Goal: Task Accomplishment & Management: Manage account settings

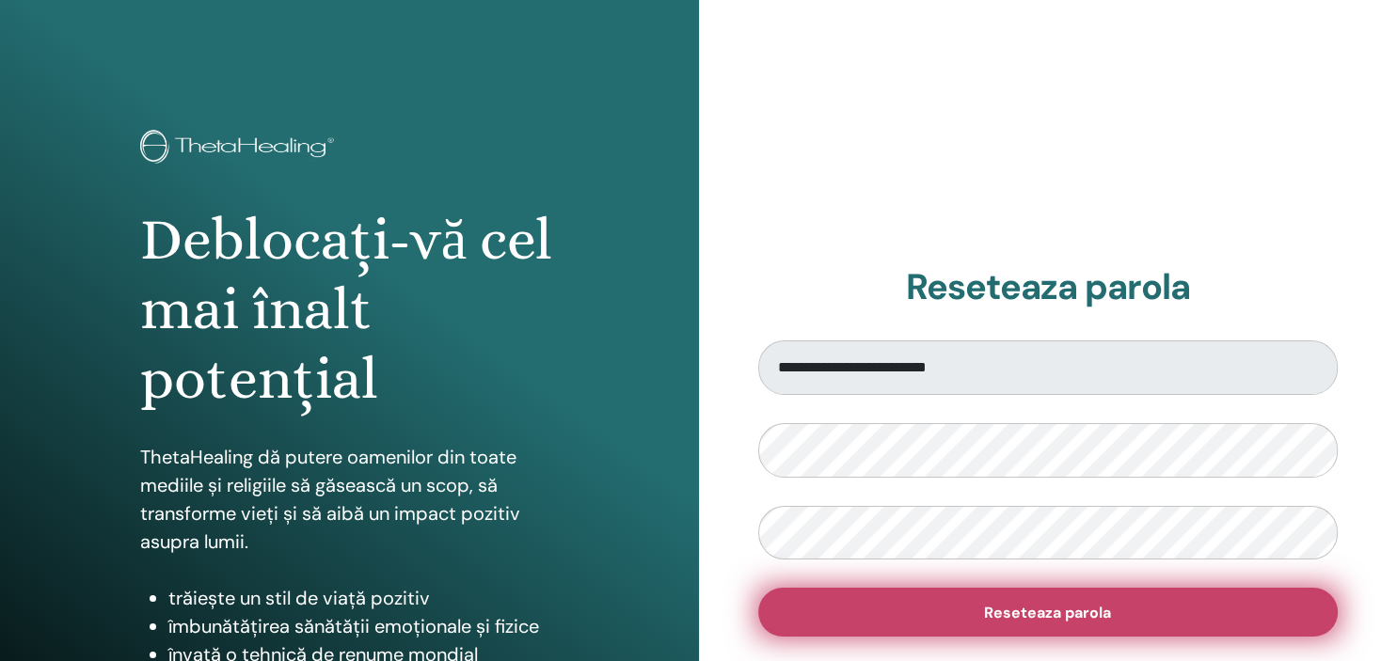
click at [913, 616] on button "Reseteaza parola" at bounding box center [1048, 612] width 581 height 49
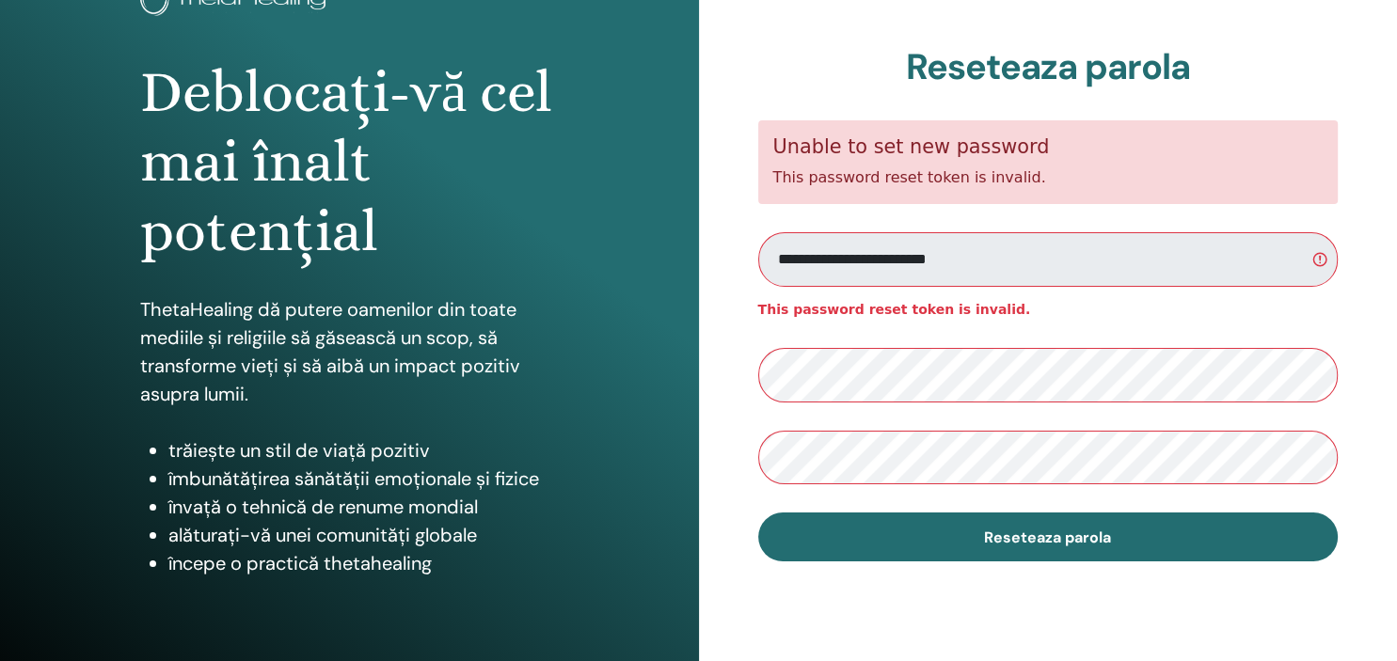
scroll to position [199, 0]
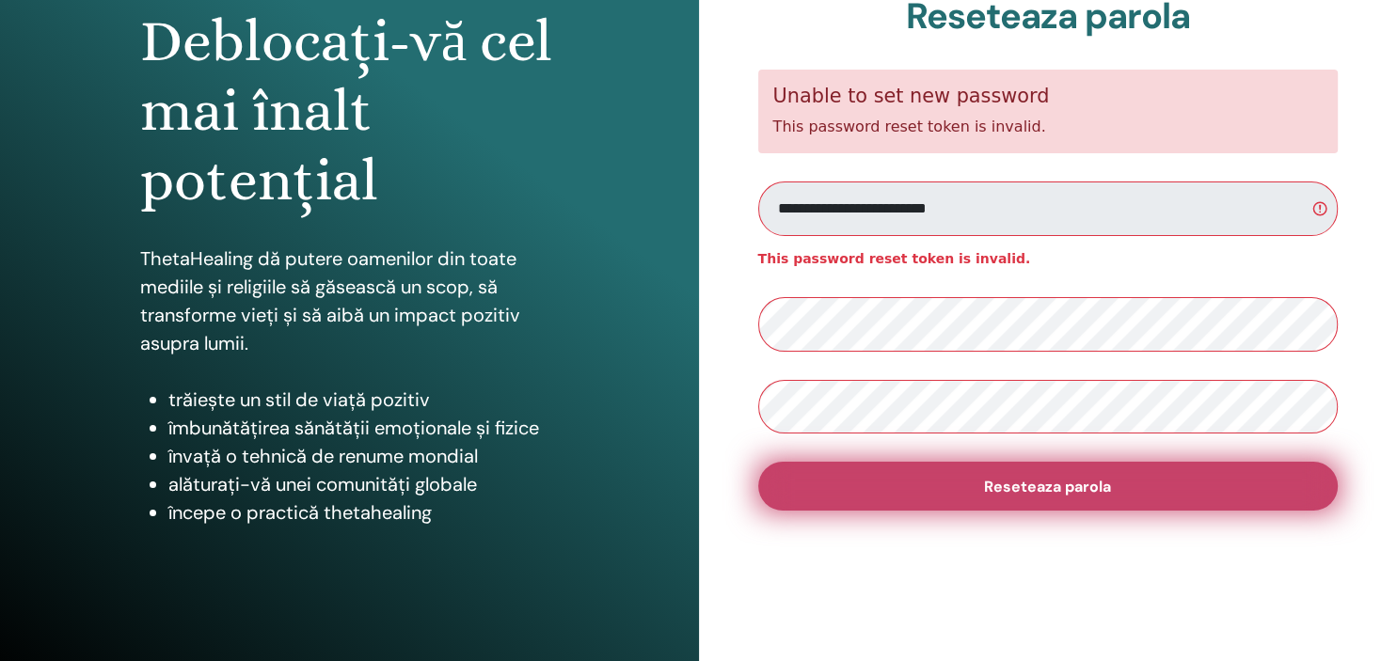
click at [1014, 484] on span "Reseteaza parola" at bounding box center [1047, 487] width 127 height 20
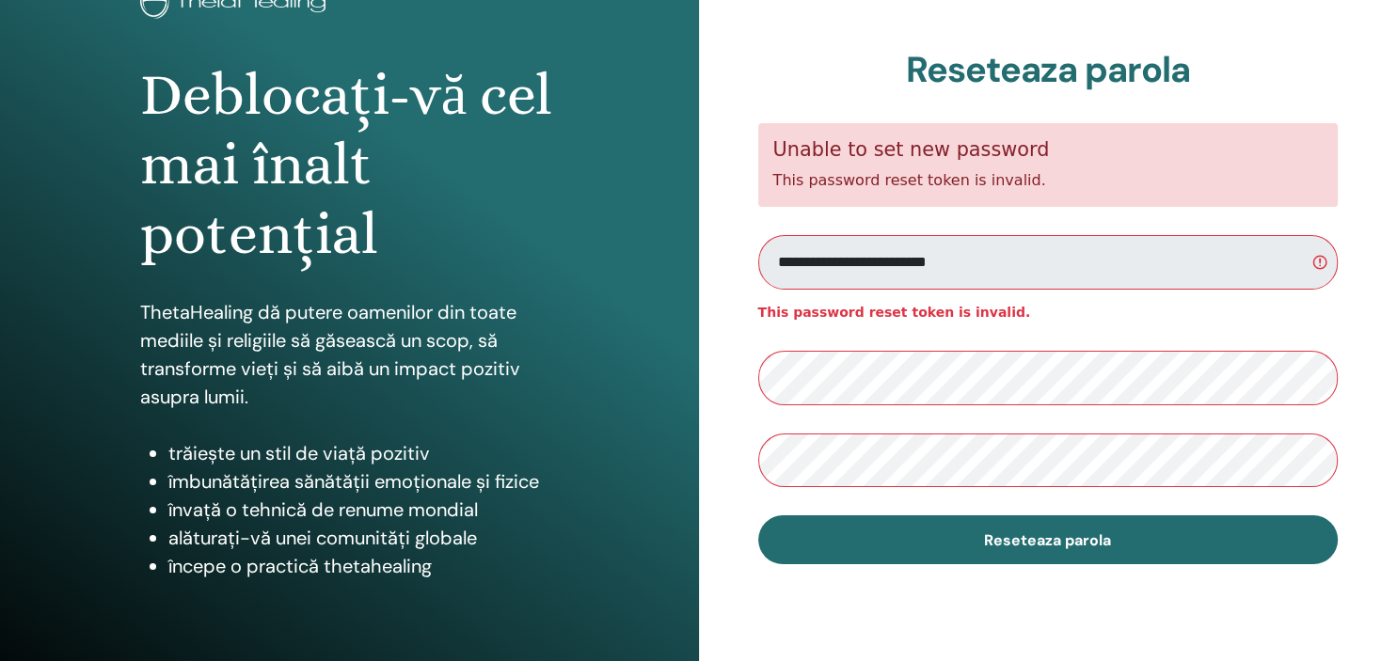
scroll to position [241, 0]
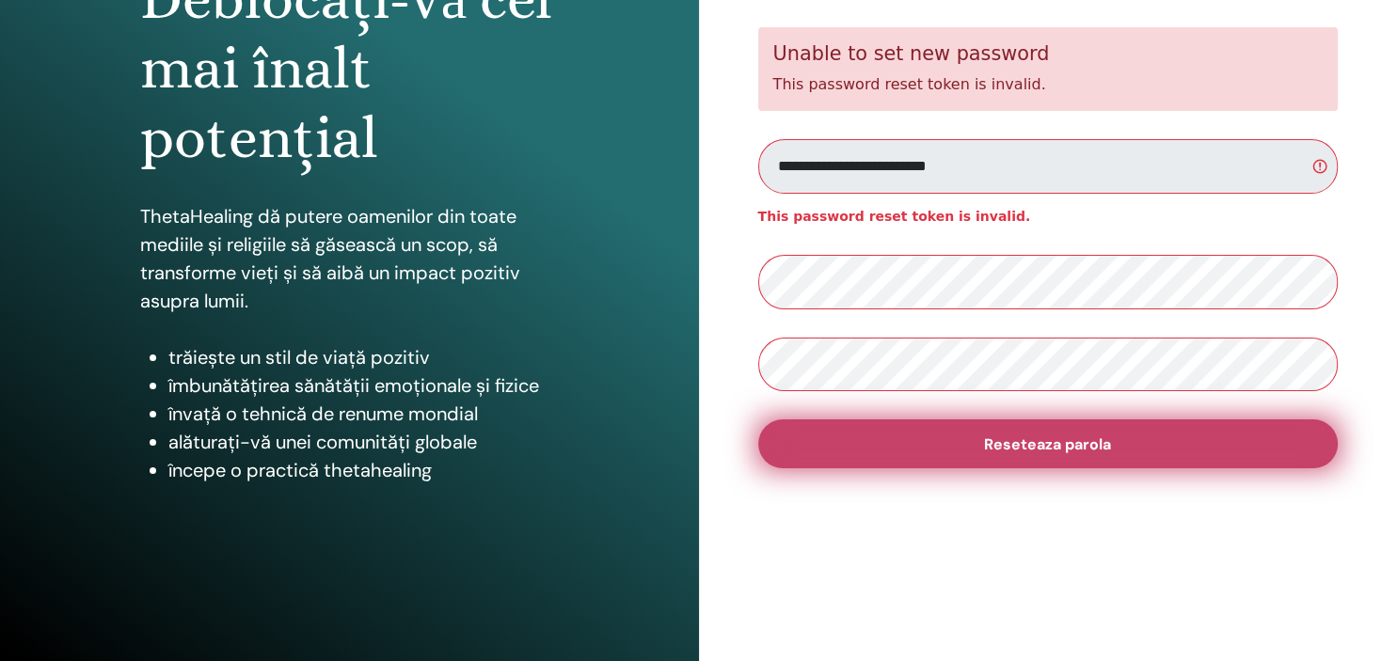
click at [1018, 449] on span "Reseteaza parola" at bounding box center [1047, 445] width 127 height 20
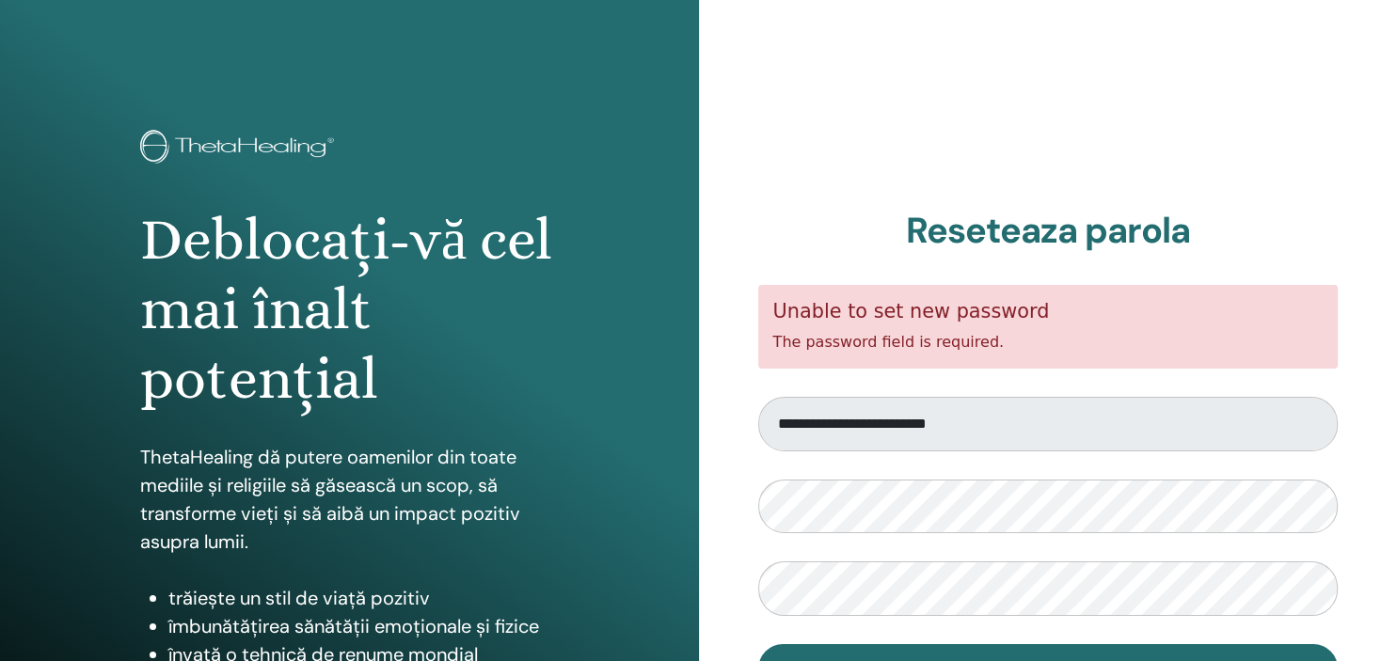
click at [263, 145] on img at bounding box center [240, 149] width 200 height 38
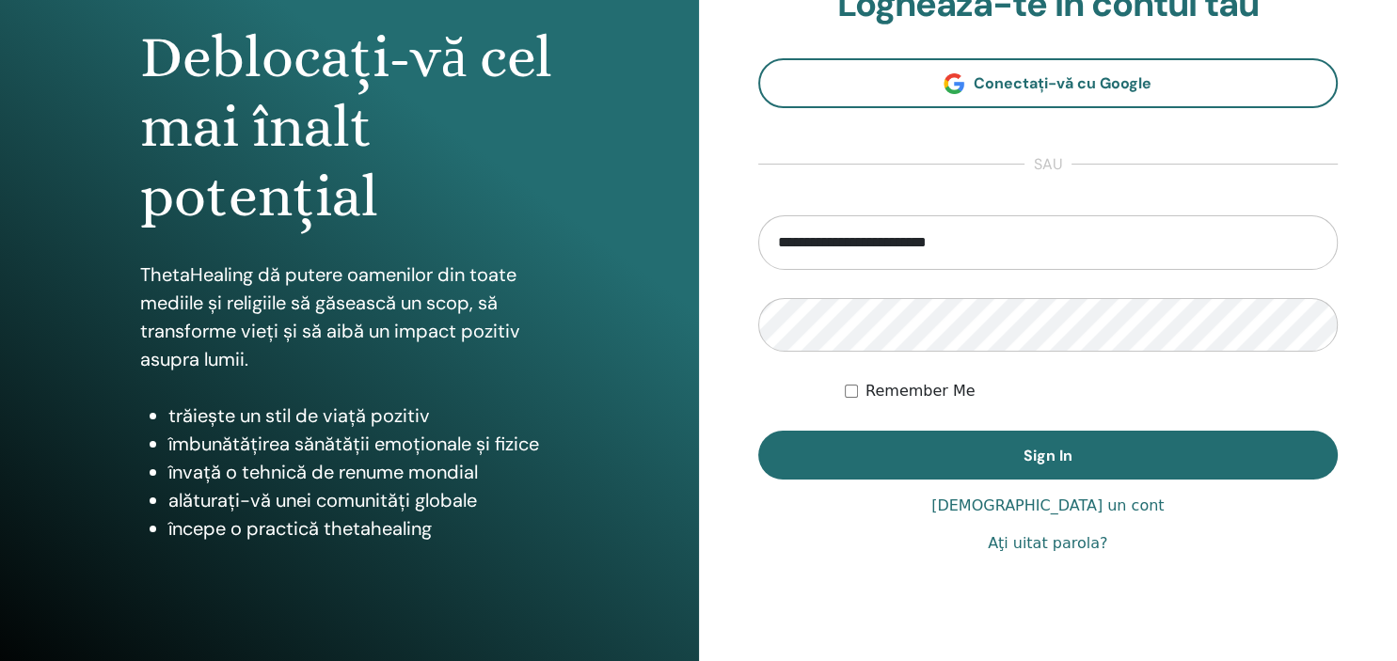
scroll to position [199, 0]
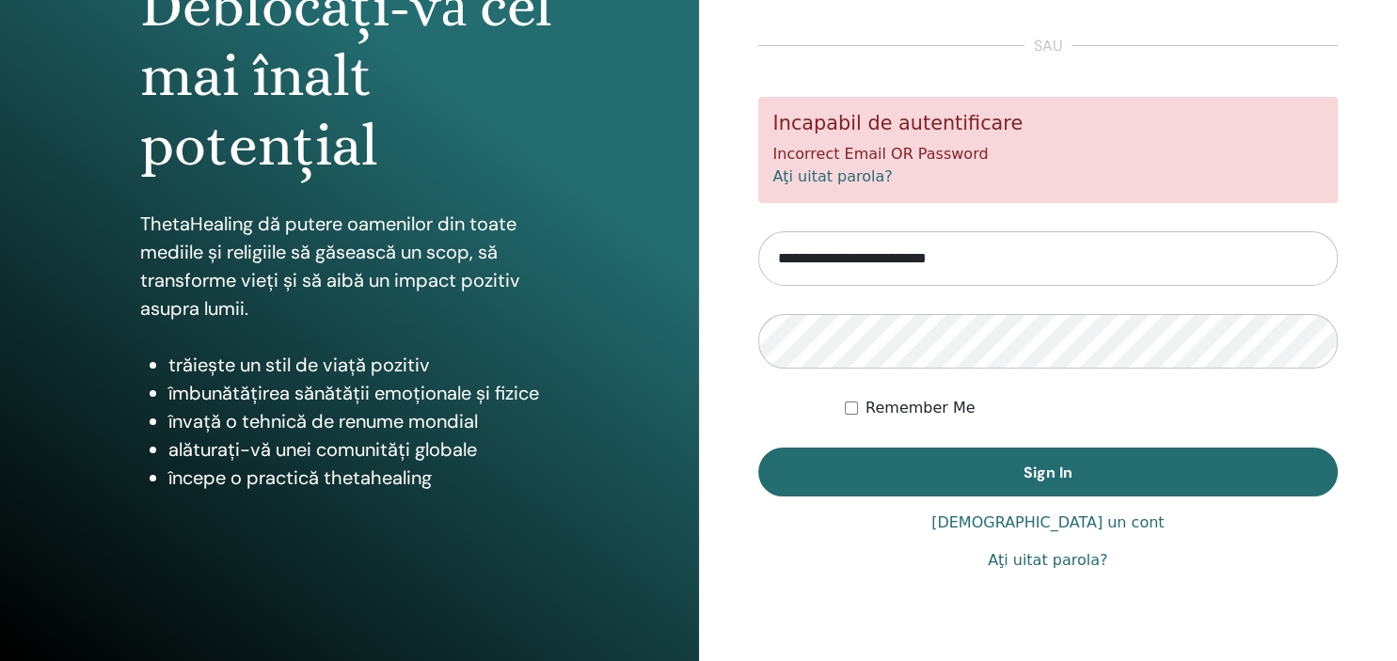
scroll to position [241, 0]
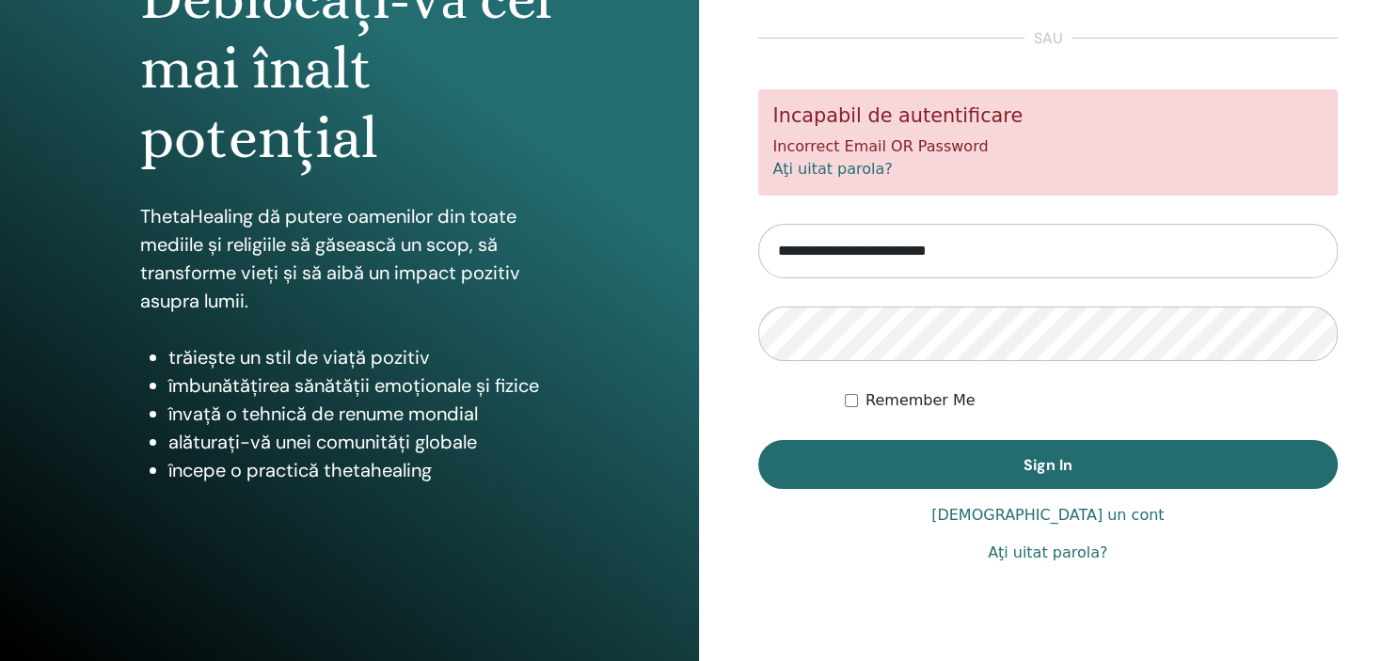
click at [1075, 552] on link "Aţi uitat parola?" at bounding box center [1047, 553] width 119 height 23
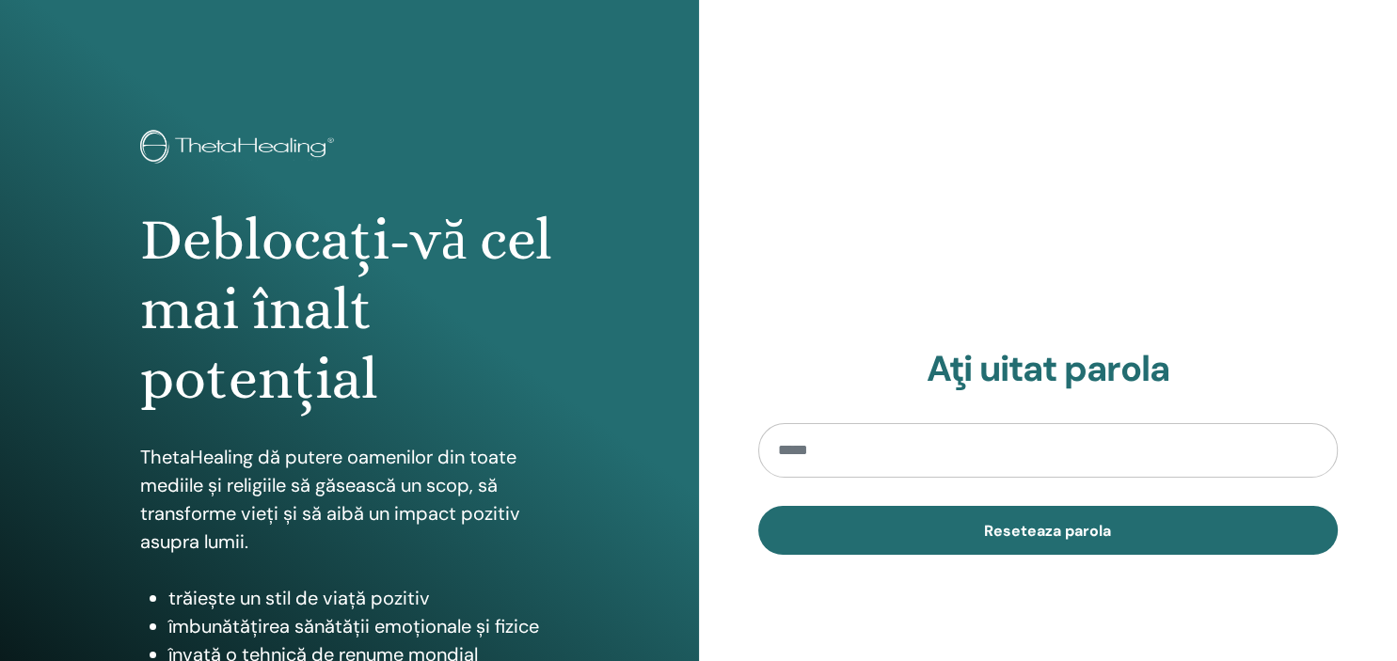
click at [940, 470] on input "email" at bounding box center [1048, 450] width 581 height 55
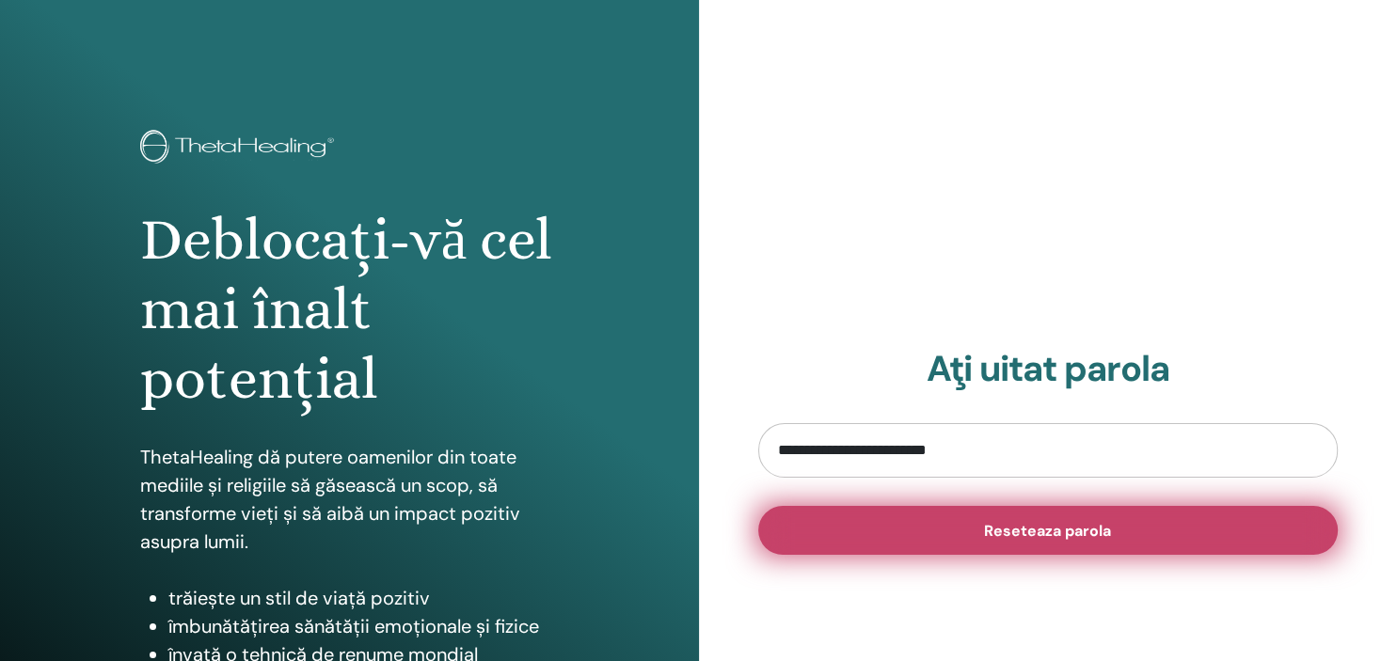
type input "**********"
click at [963, 536] on button "Reseteaza parola" at bounding box center [1048, 530] width 581 height 49
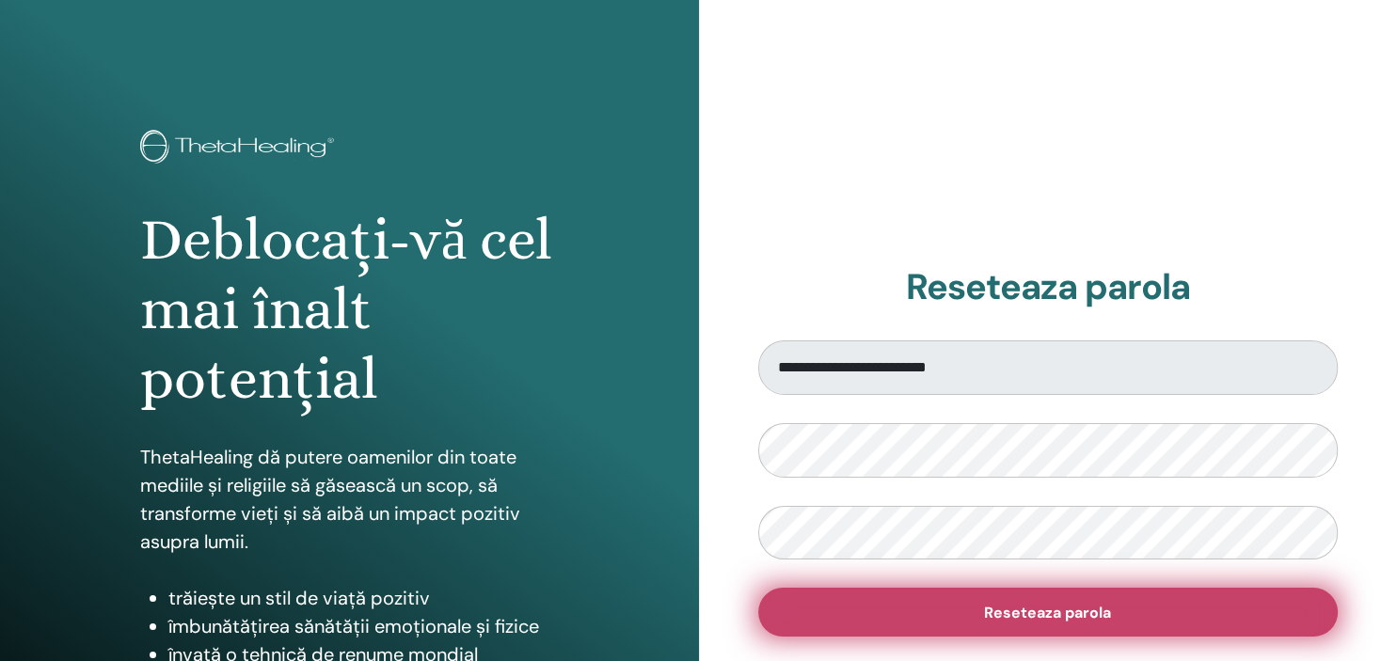
click at [1041, 608] on span "Reseteaza parola" at bounding box center [1047, 613] width 127 height 20
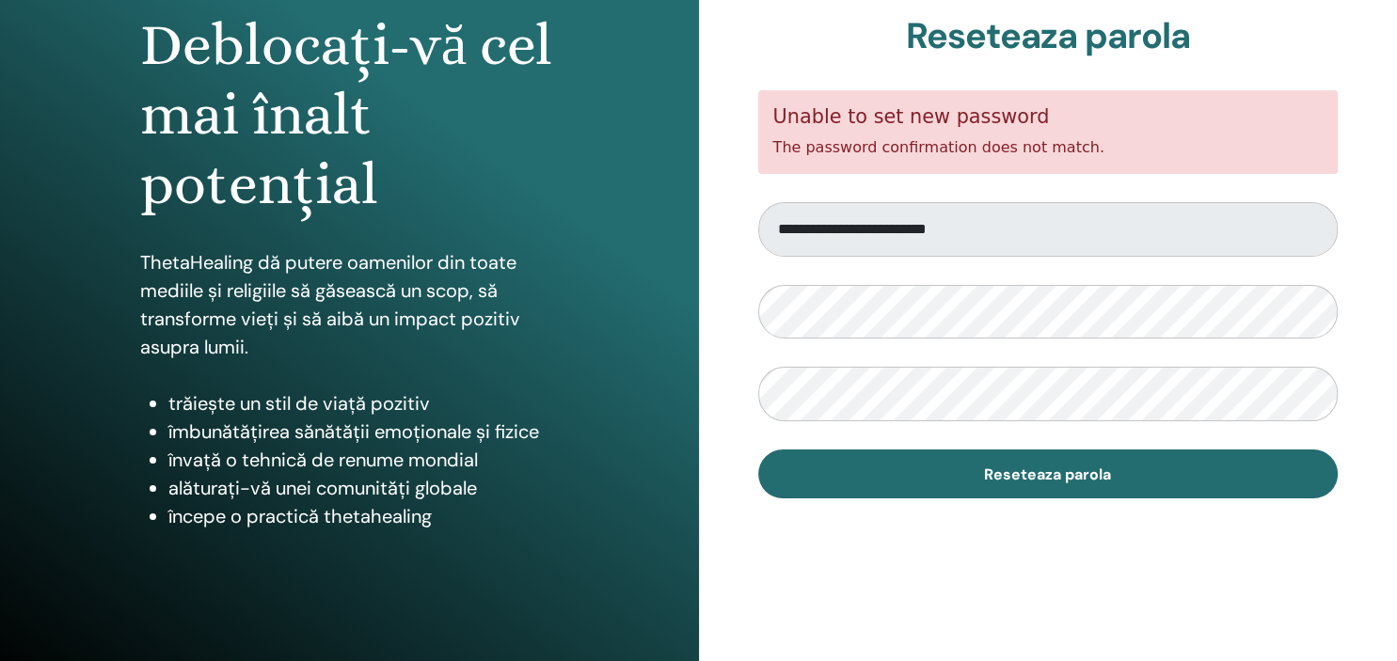
scroll to position [199, 0]
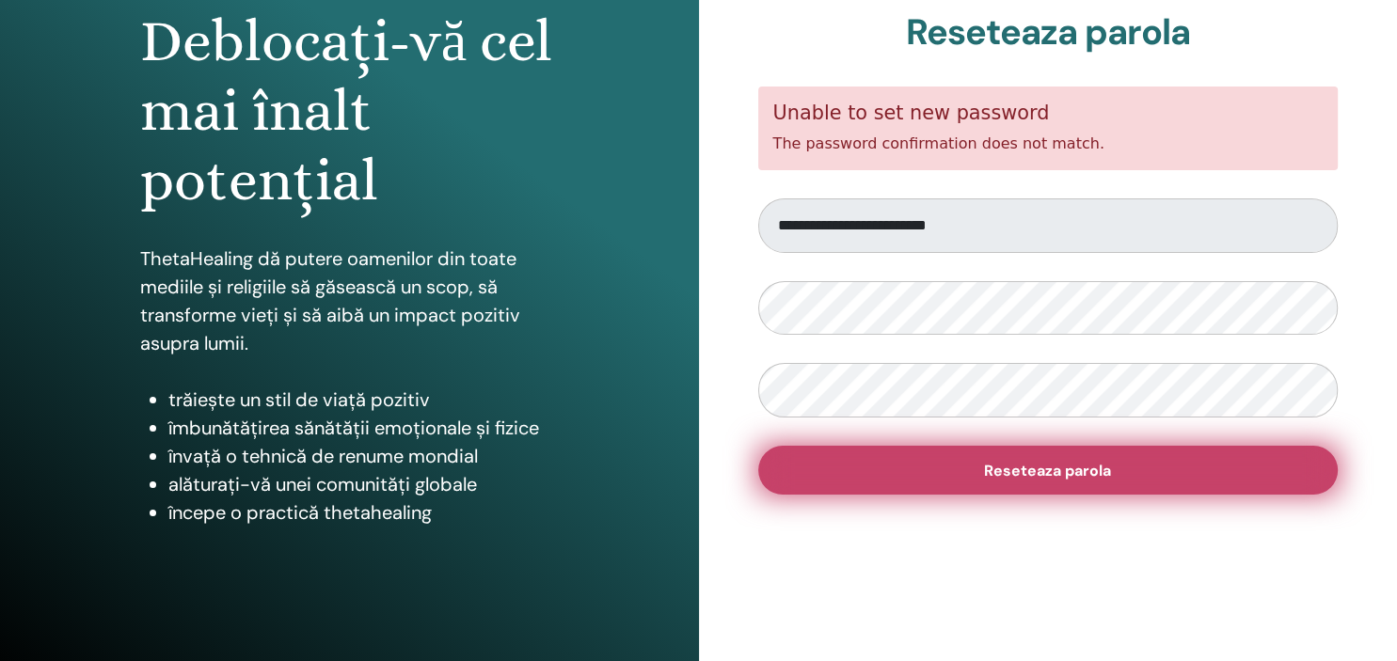
click at [951, 464] on button "Reseteaza parola" at bounding box center [1048, 470] width 581 height 49
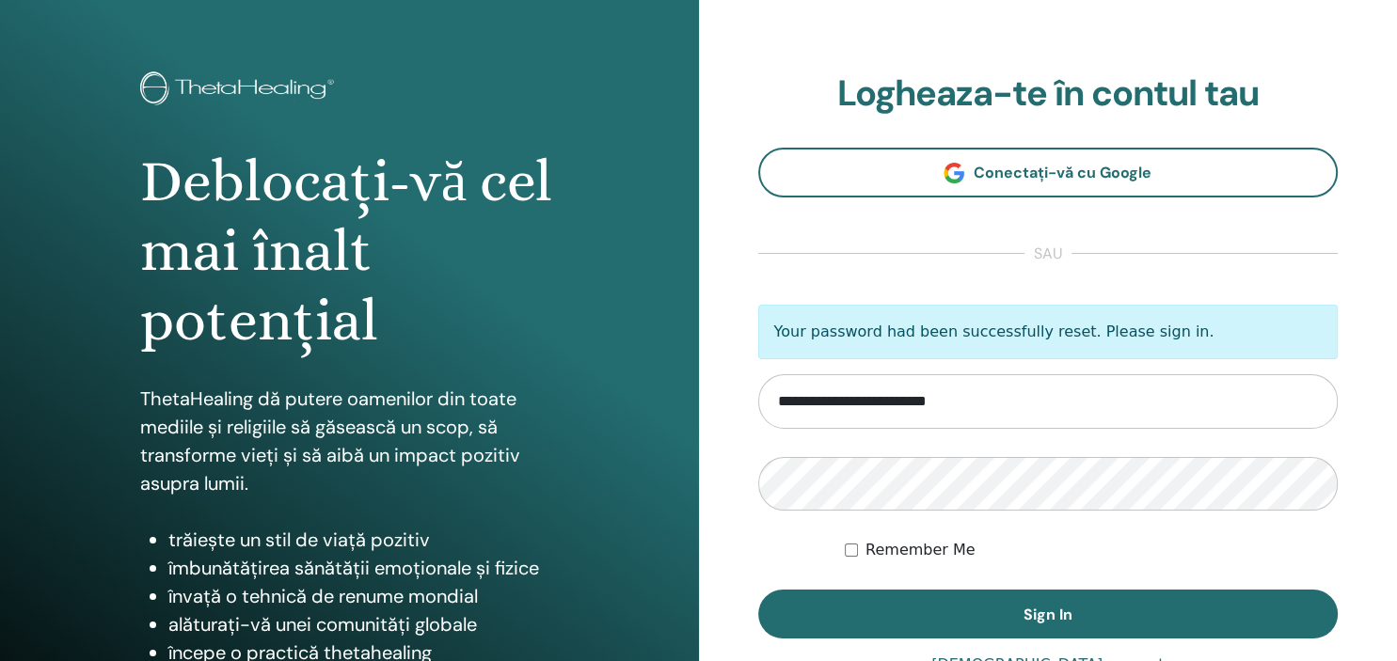
scroll to position [99, 0]
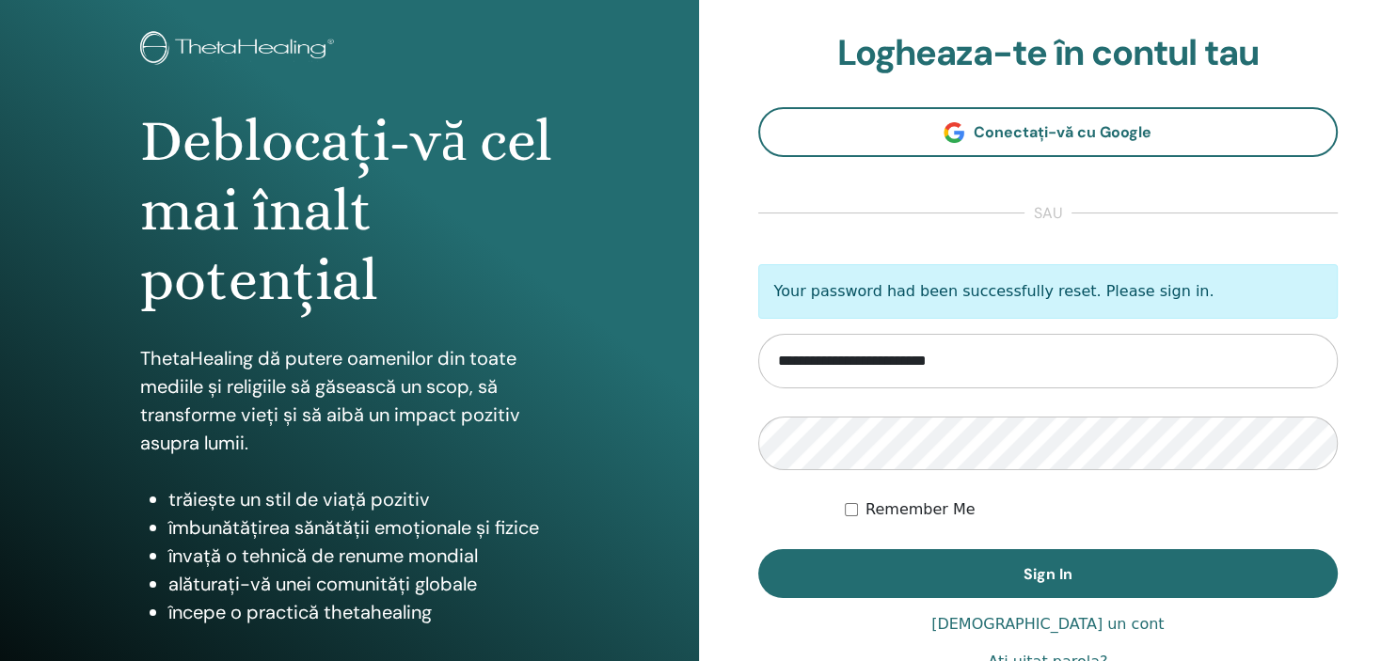
type input "**********"
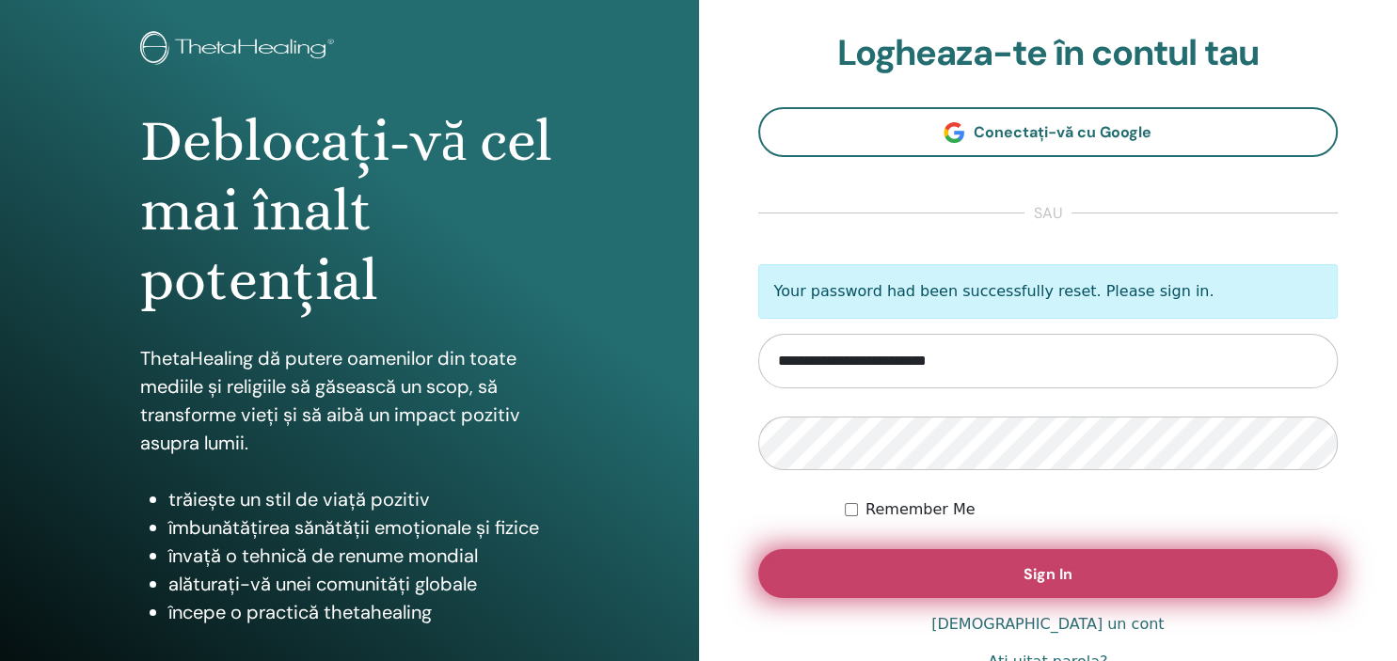
click at [905, 570] on button "Sign In" at bounding box center [1048, 573] width 581 height 49
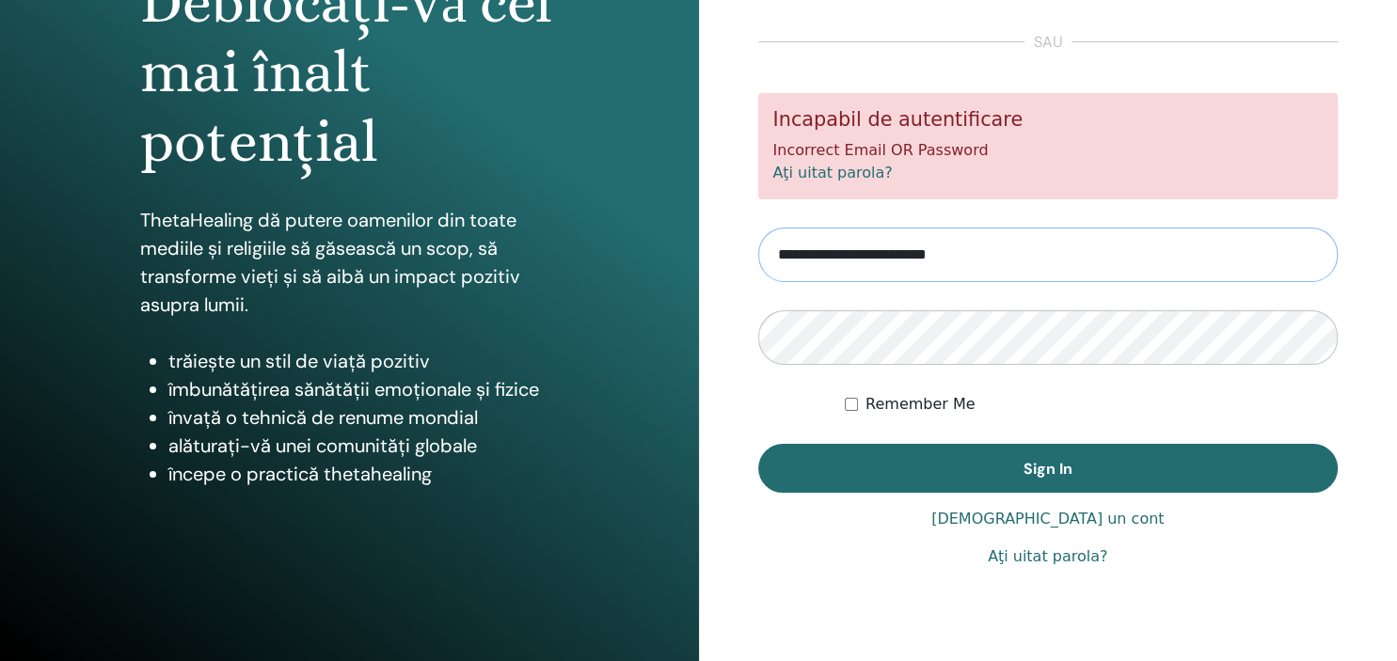
scroll to position [241, 0]
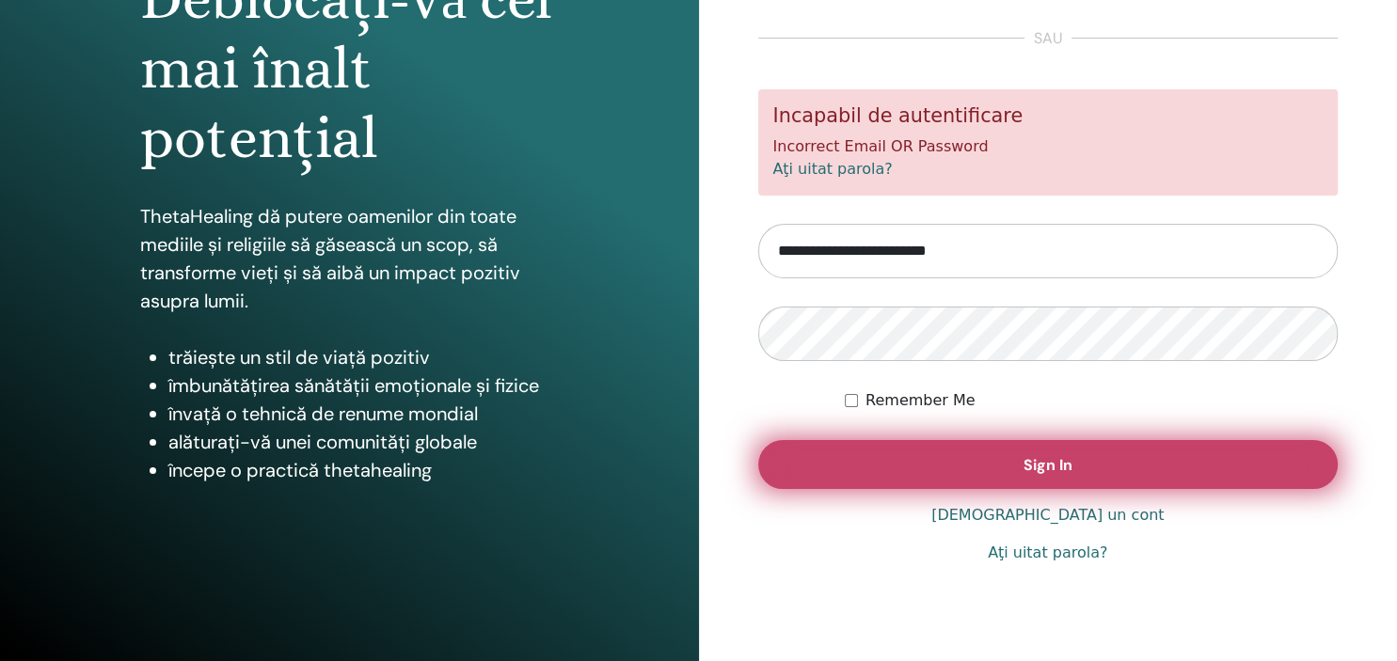
click at [1028, 464] on span "Sign In" at bounding box center [1048, 465] width 49 height 20
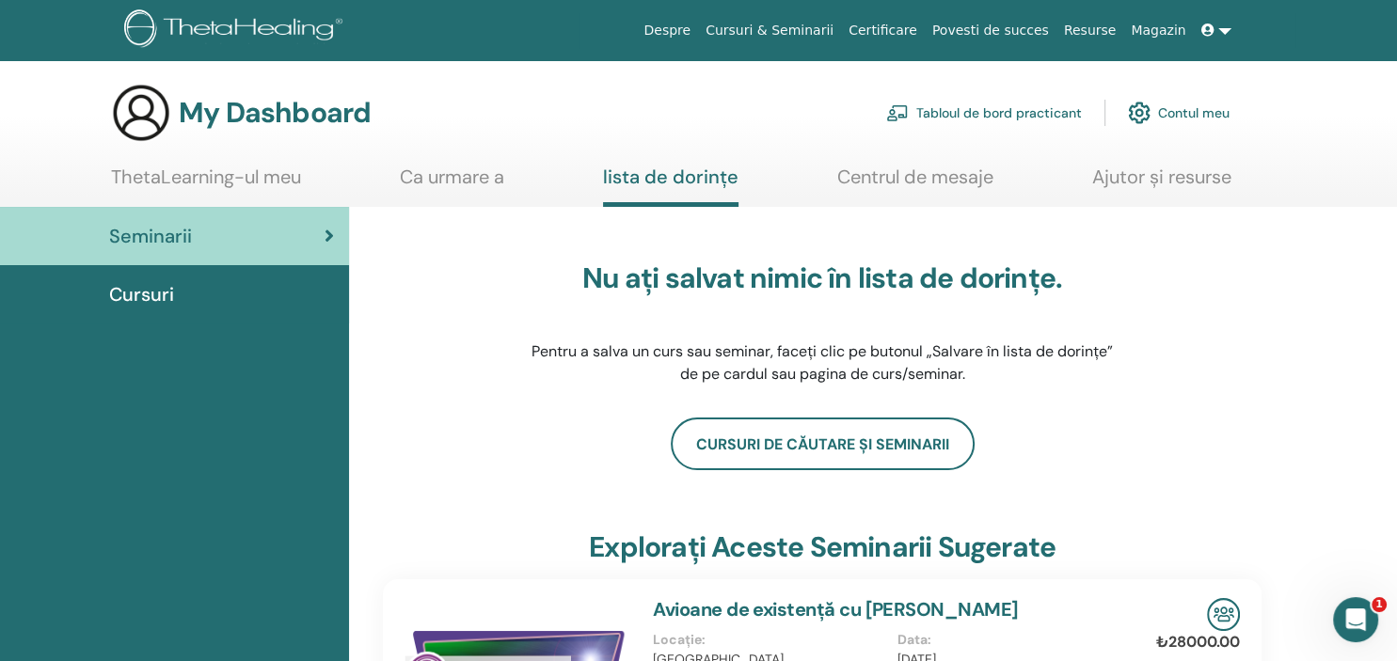
click at [273, 117] on h3 "My Dashboard" at bounding box center [275, 113] width 192 height 34
click at [240, 28] on img at bounding box center [236, 30] width 225 height 42
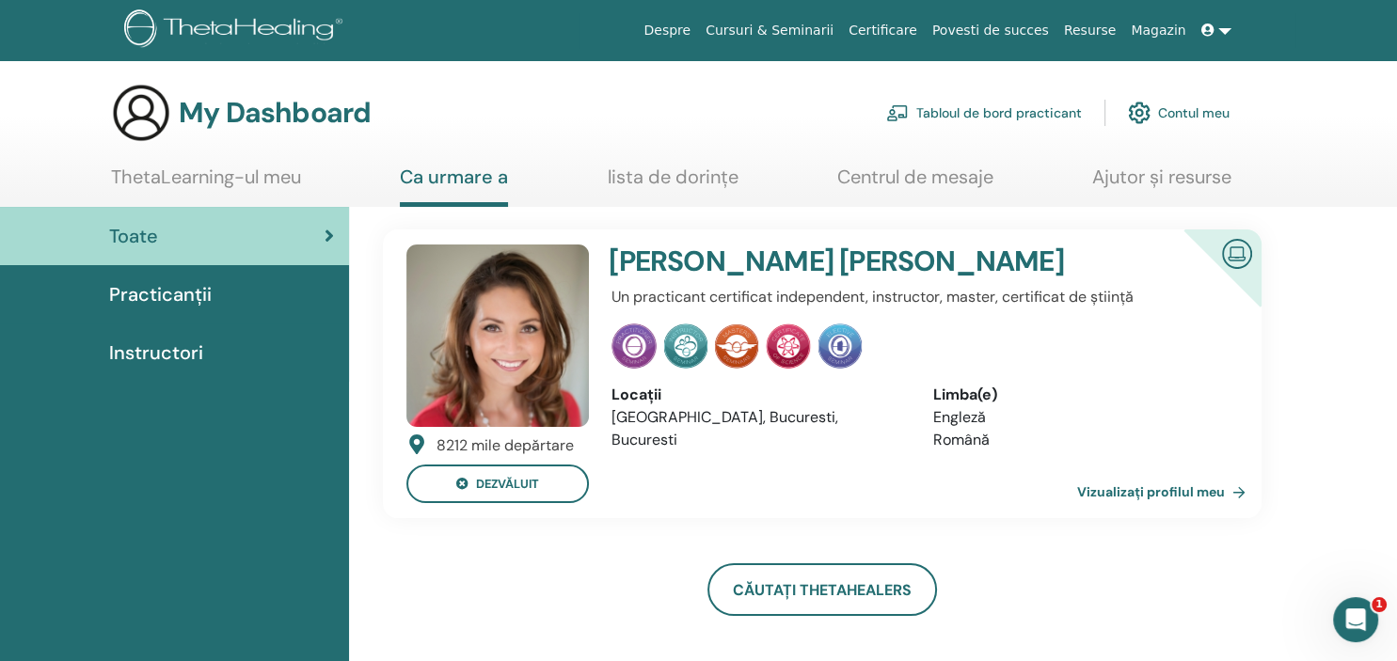
click at [674, 174] on link "lista de dorințe" at bounding box center [673, 184] width 131 height 37
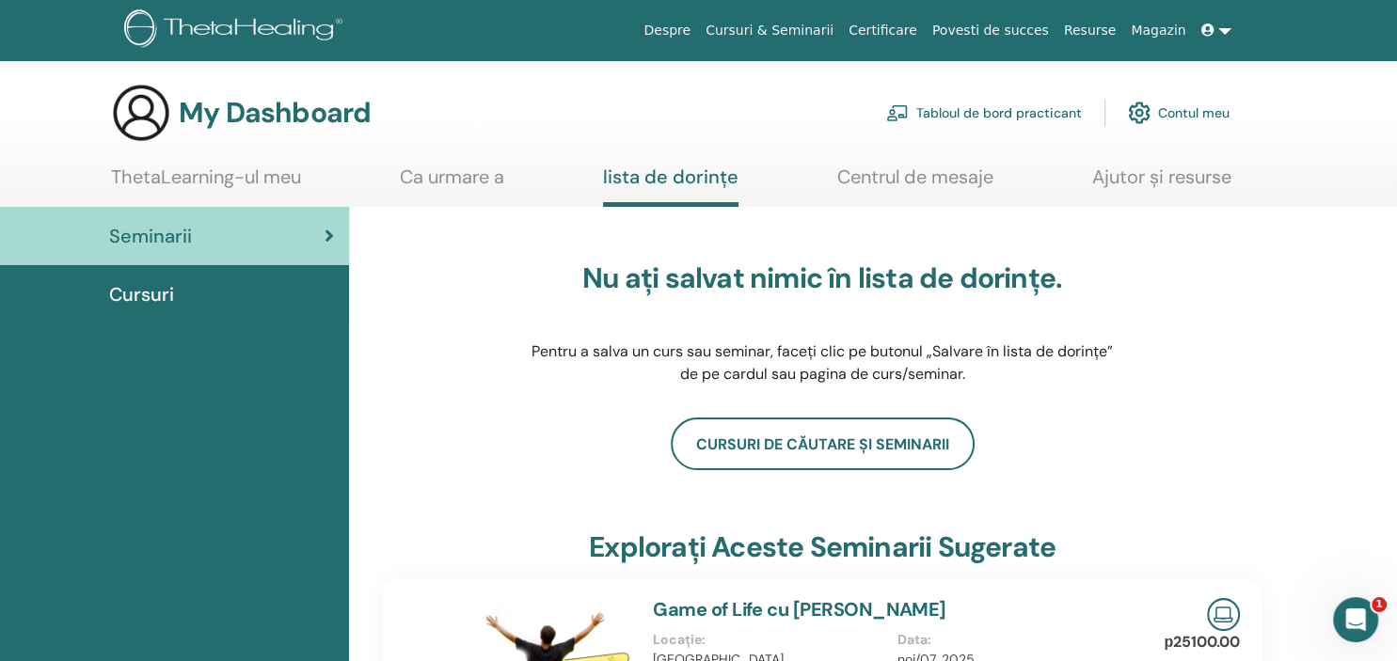
click at [914, 166] on link "Centrul de mesaje" at bounding box center [915, 184] width 156 height 37
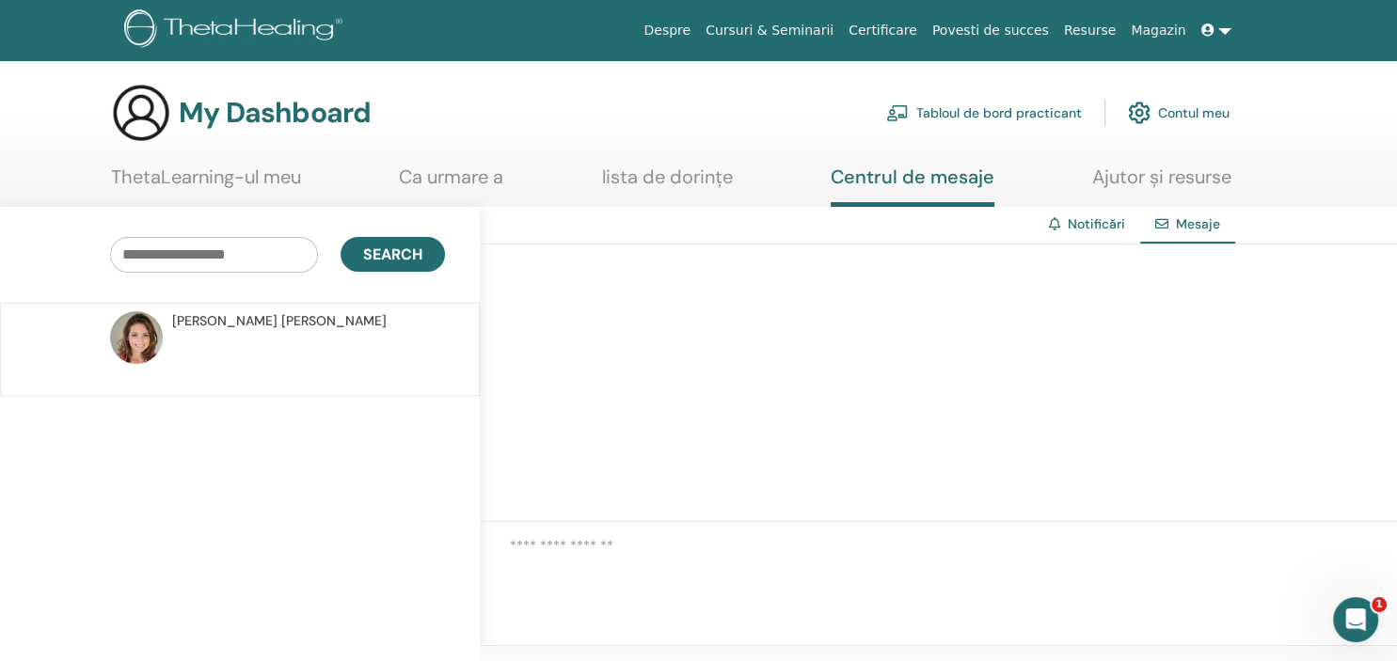
click at [1160, 175] on link "Ajutor și resurse" at bounding box center [1161, 184] width 139 height 37
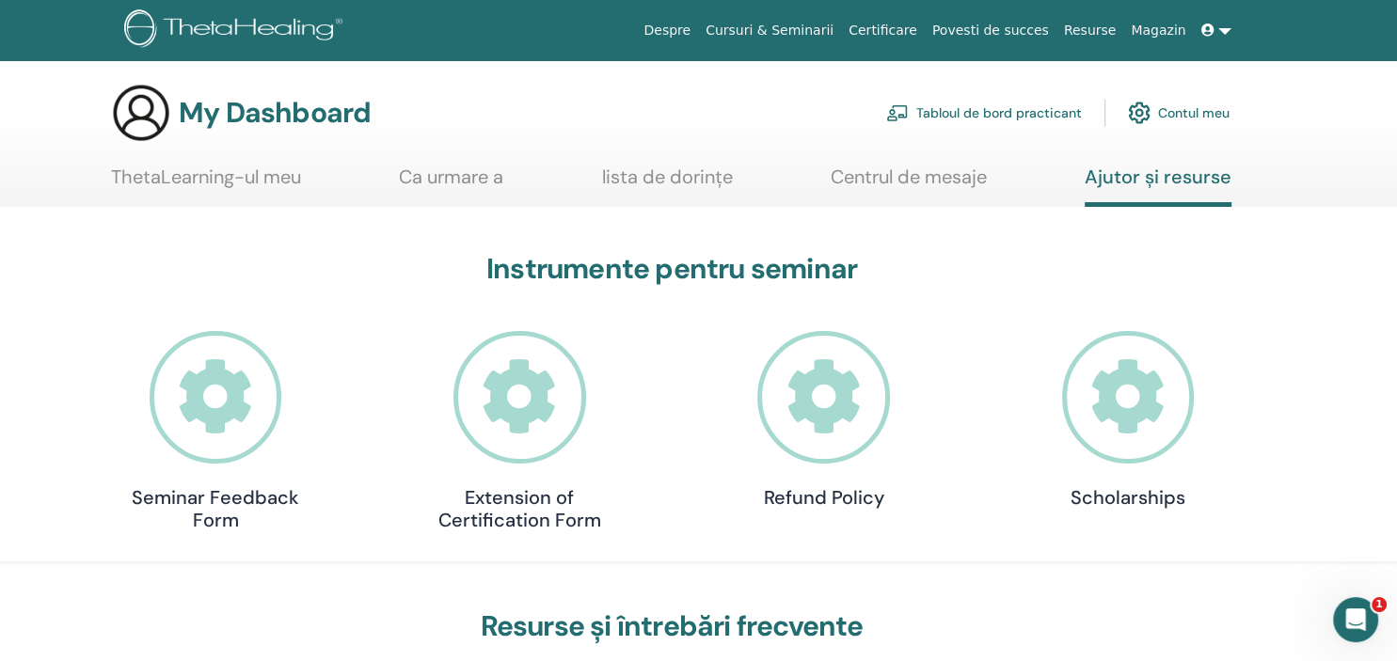
click at [255, 178] on link "ThetaLearning-ul meu" at bounding box center [206, 184] width 190 height 37
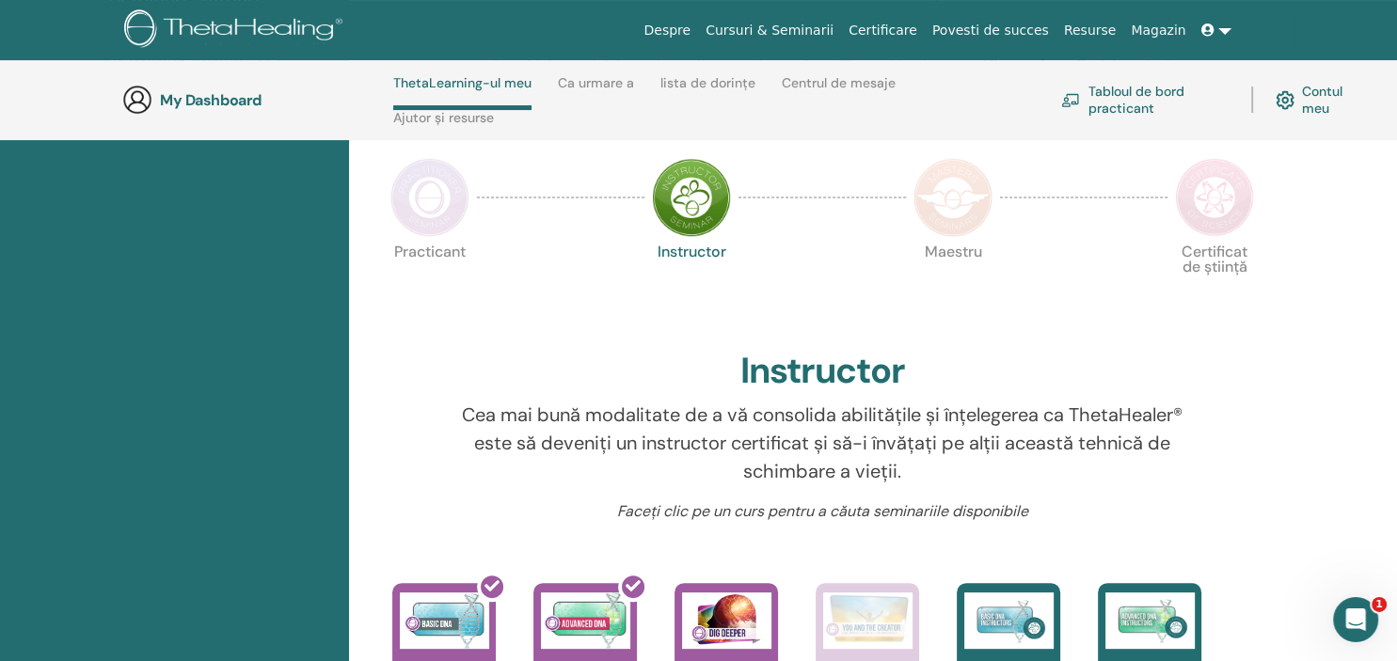
scroll to position [676, 0]
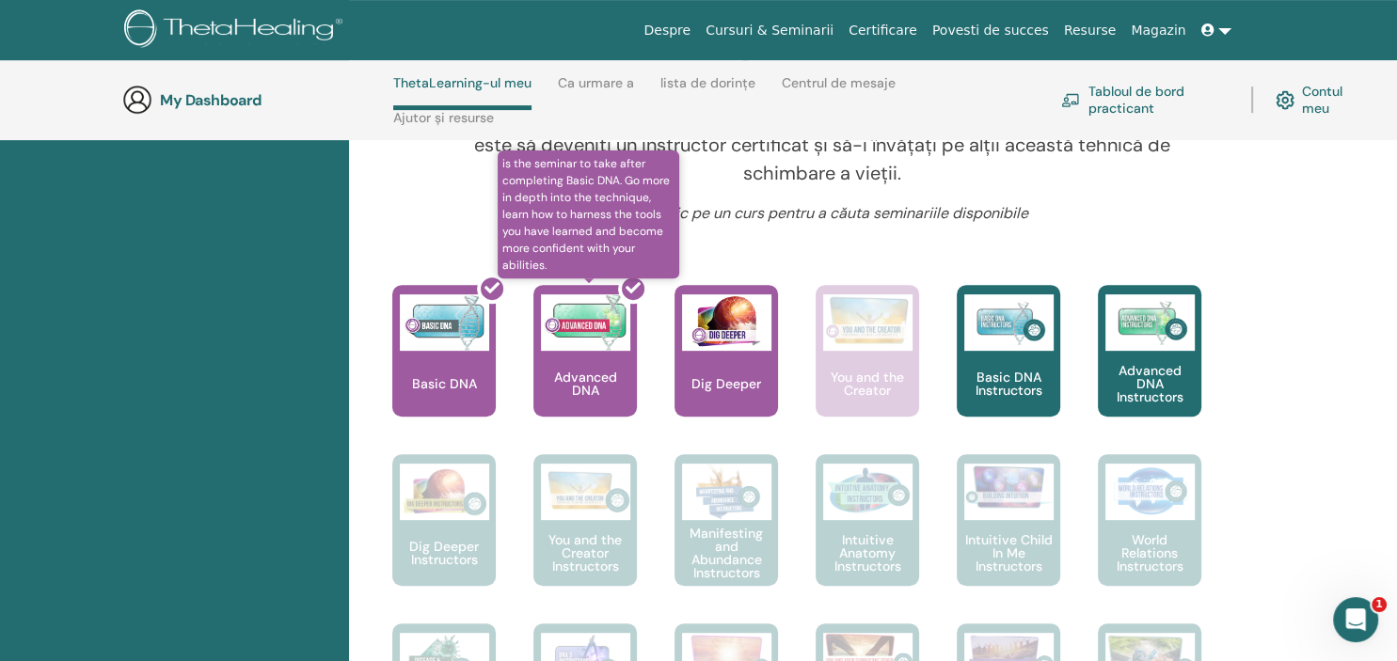
click at [589, 321] on div at bounding box center [596, 358] width 103 height 169
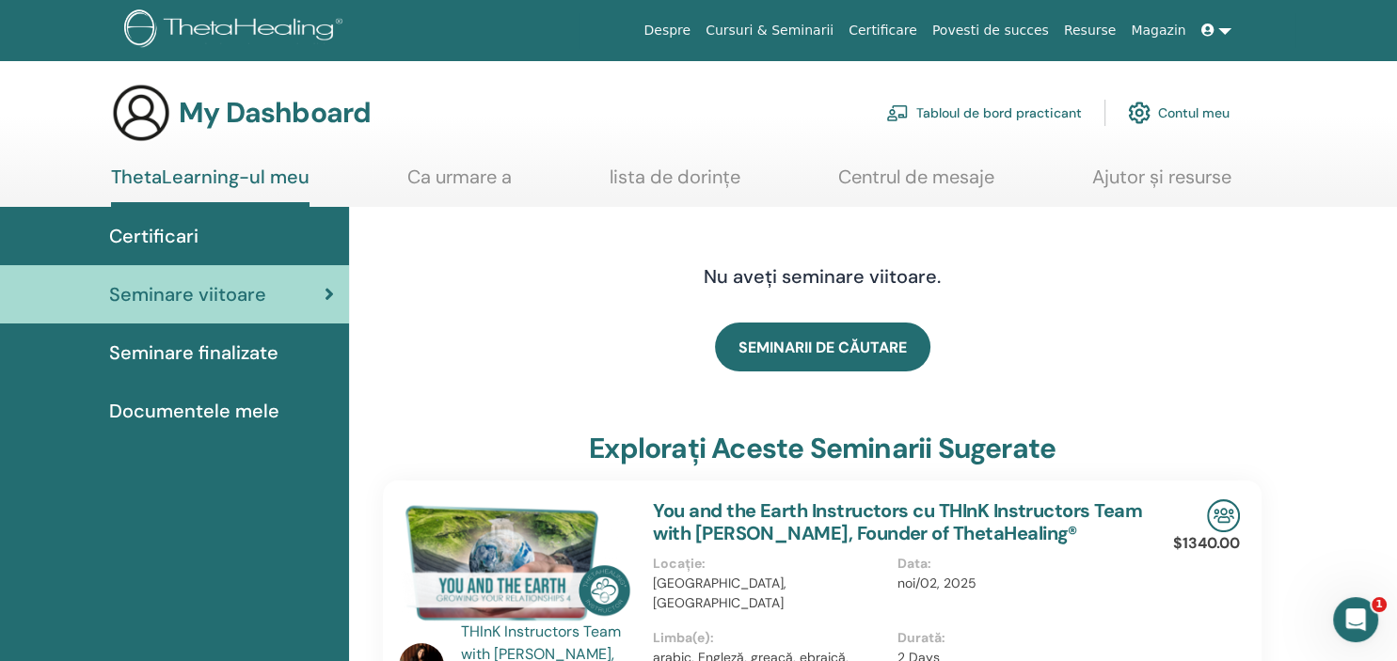
click at [198, 358] on span "Seminare finalizate" at bounding box center [193, 353] width 169 height 28
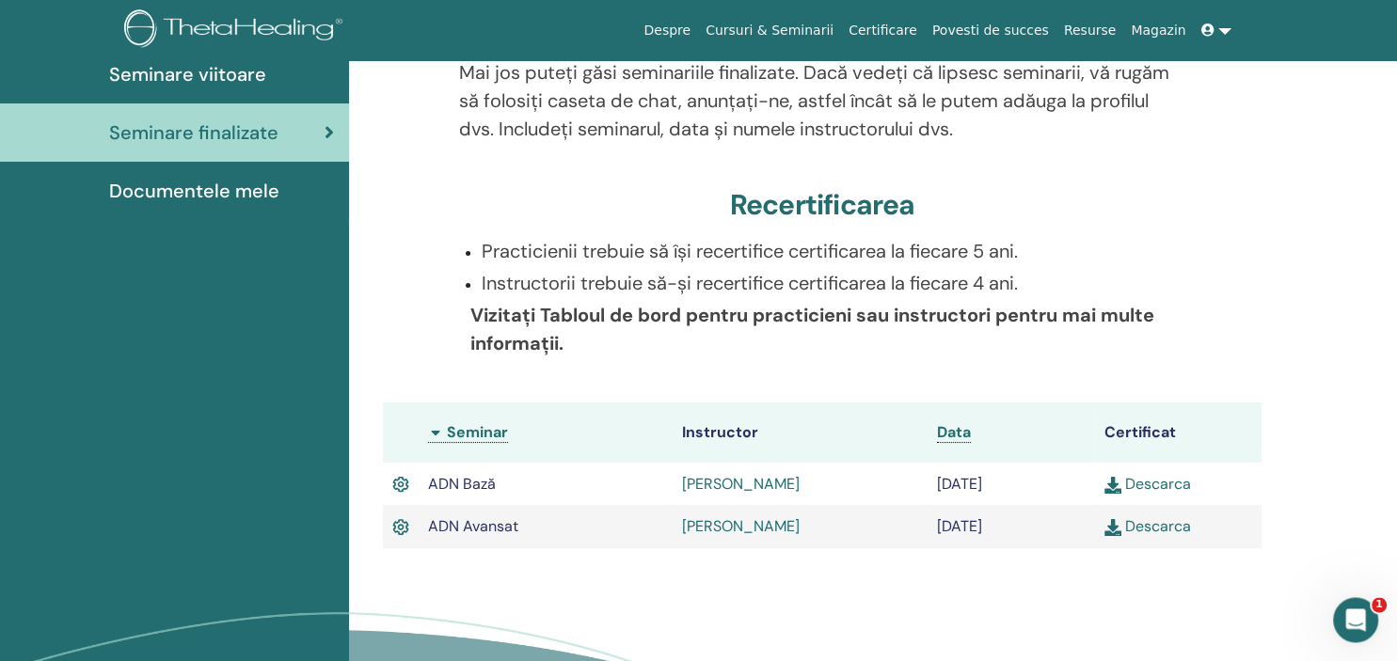
scroll to position [377, 0]
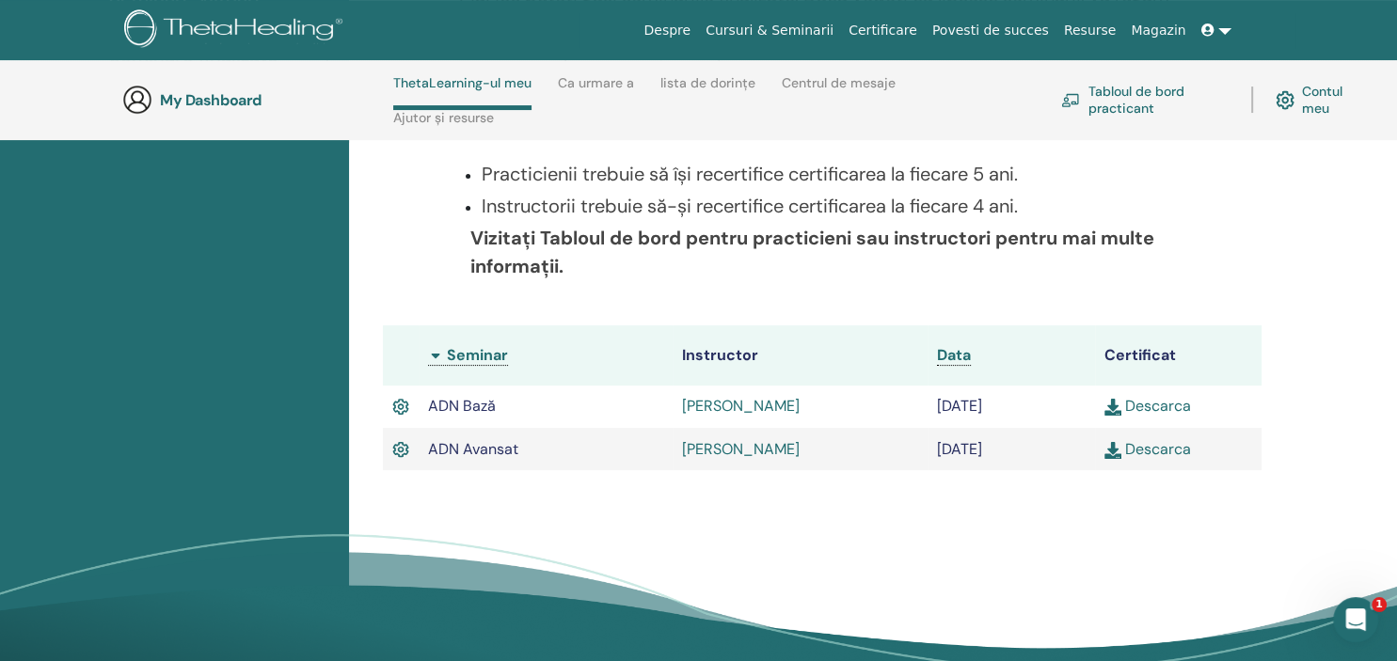
click at [1157, 407] on link "Descarca" at bounding box center [1148, 406] width 87 height 20
click at [1170, 448] on link "Descarca" at bounding box center [1148, 449] width 87 height 20
click at [1295, 287] on div "Seminare finalizate Mai jos puteți găsi seminariile finalizate. Dacă vedeți că …" at bounding box center [873, 317] width 1048 height 814
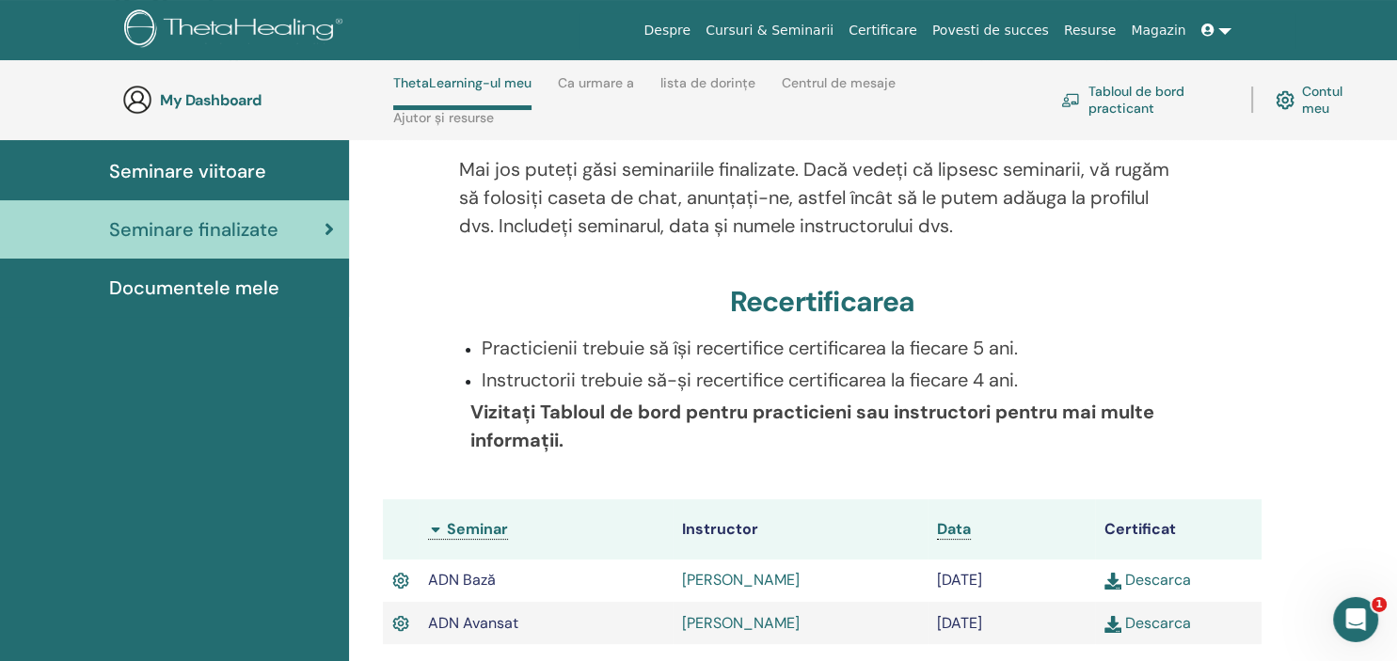
scroll to position [0, 0]
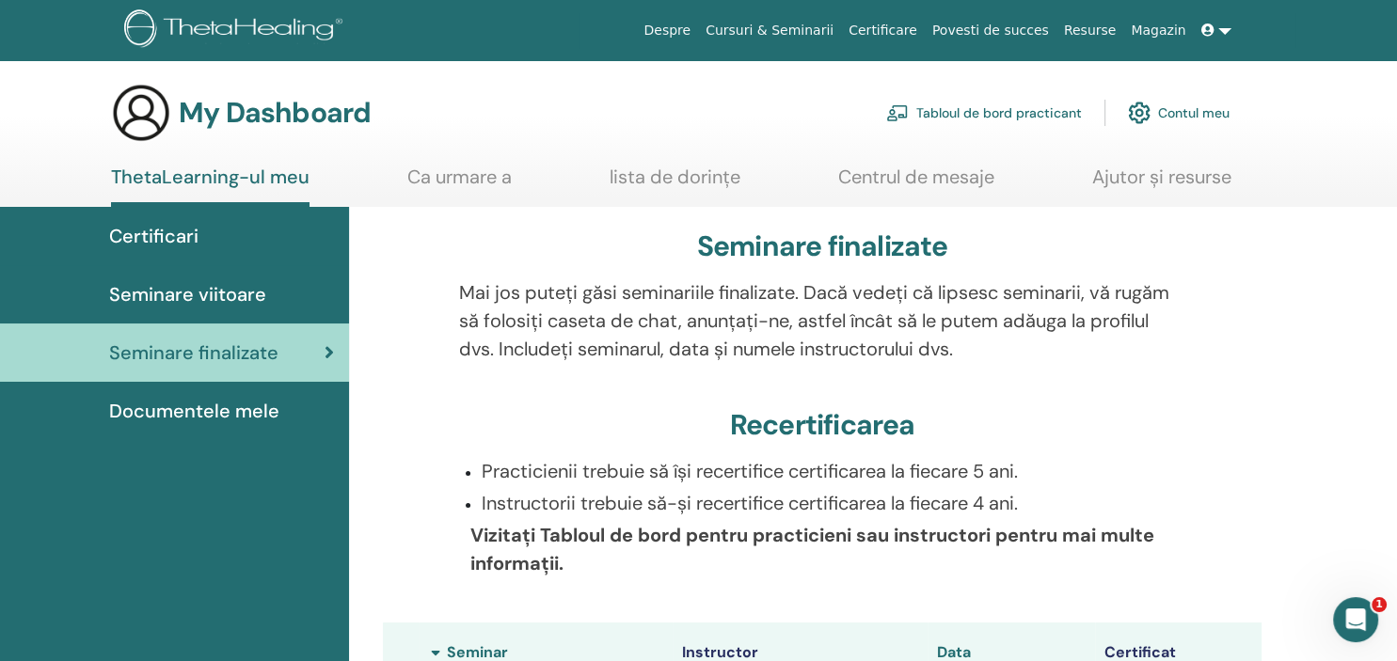
click at [230, 415] on span "Documentele mele" at bounding box center [194, 411] width 170 height 28
